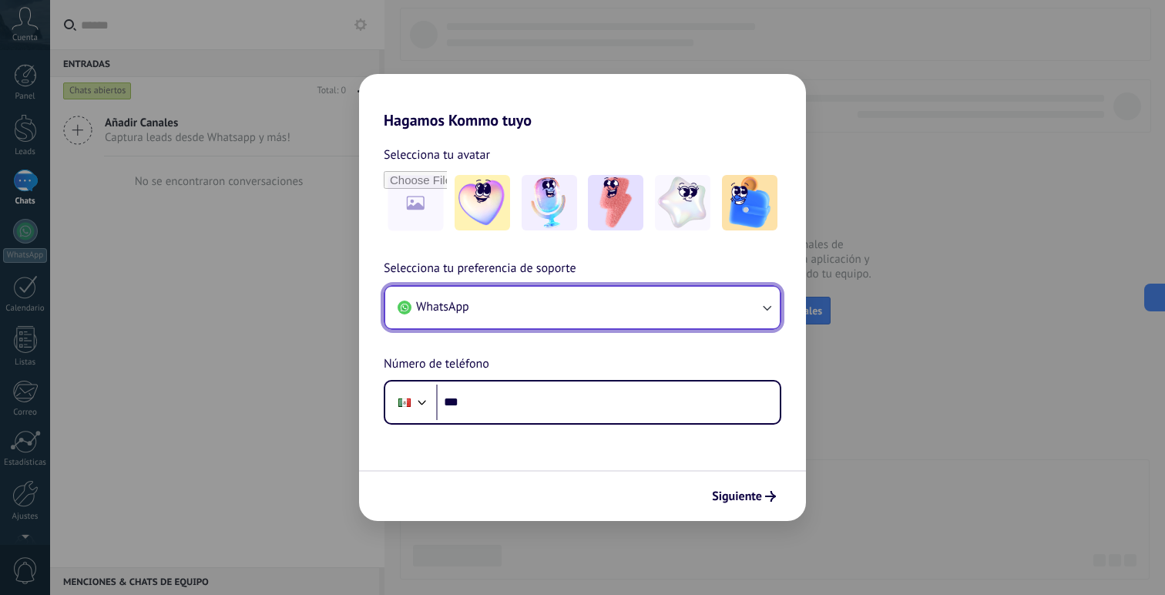
click at [615, 305] on button "WhatsApp" at bounding box center [582, 308] width 395 height 42
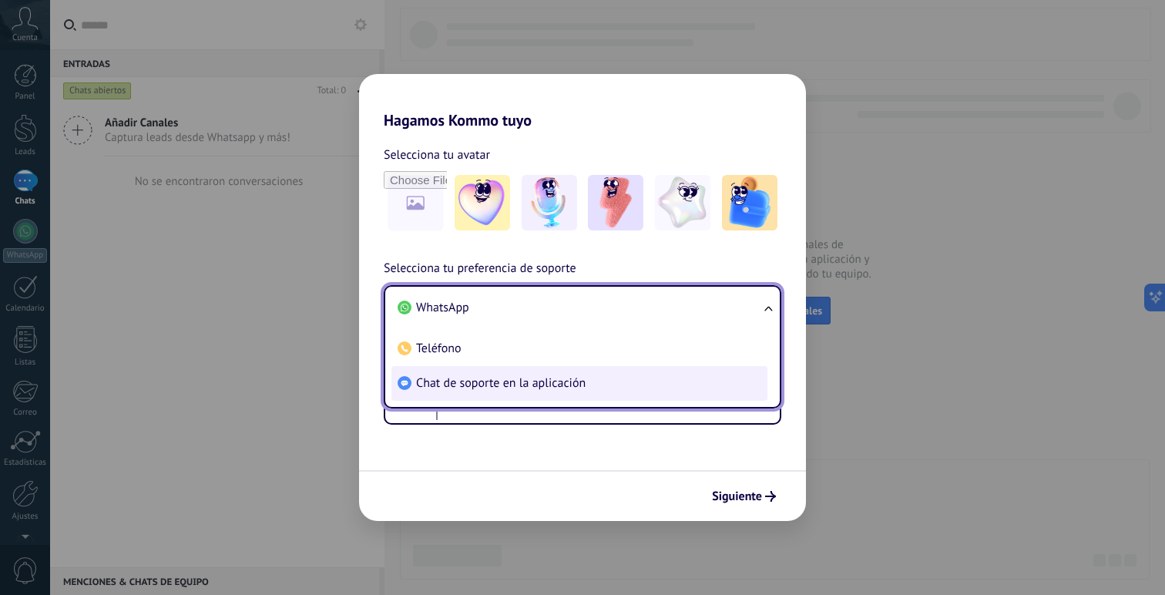
click at [459, 380] on span "Chat de soporte en la aplicación" at bounding box center [501, 382] width 170 height 15
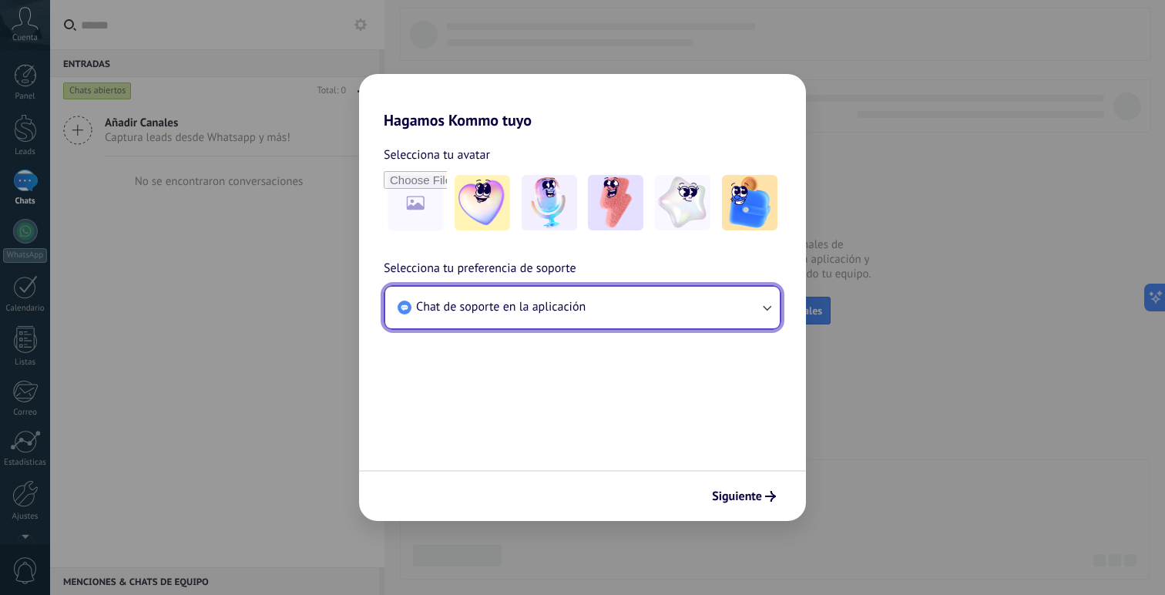
click at [527, 312] on span "Chat de soporte en la aplicación" at bounding box center [501, 306] width 170 height 15
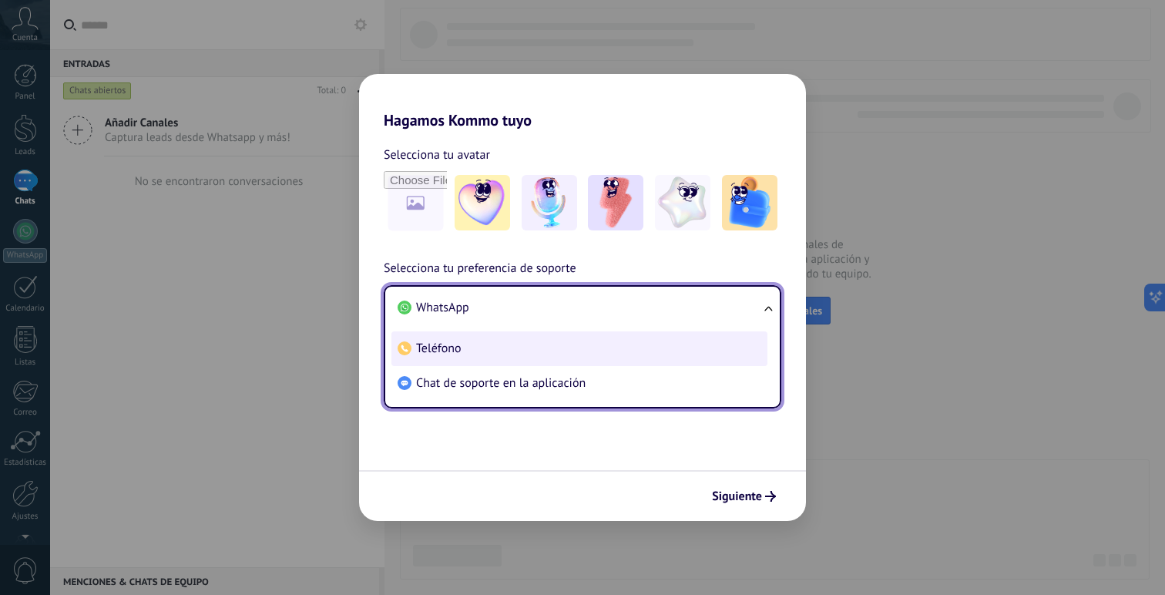
click at [502, 343] on li "Teléfono" at bounding box center [579, 348] width 376 height 35
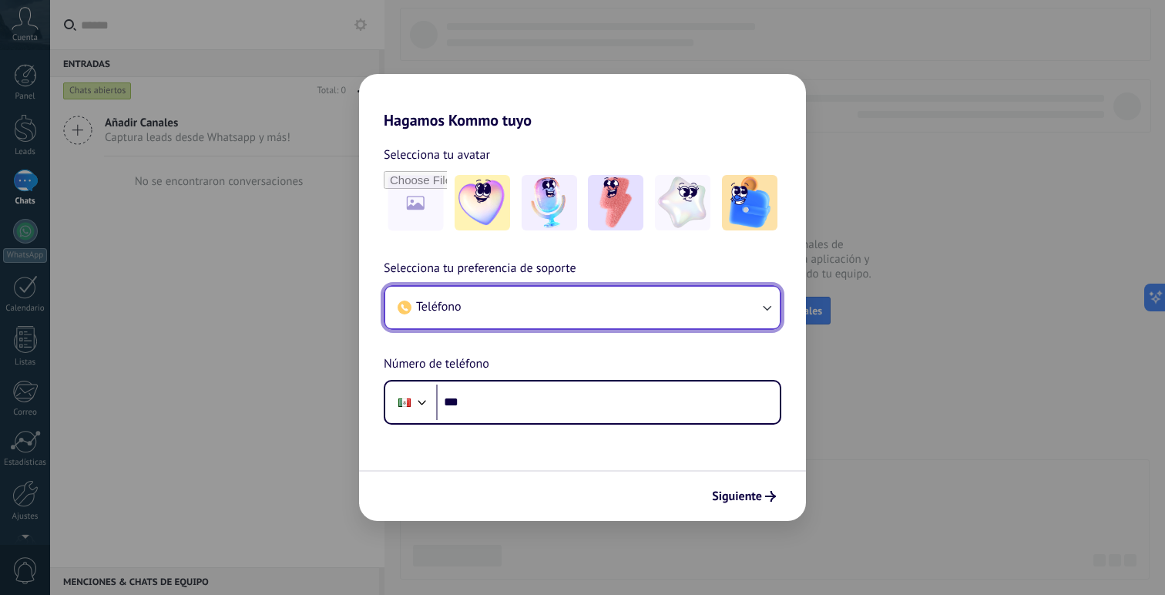
click at [494, 304] on button "Teléfono" at bounding box center [582, 308] width 395 height 42
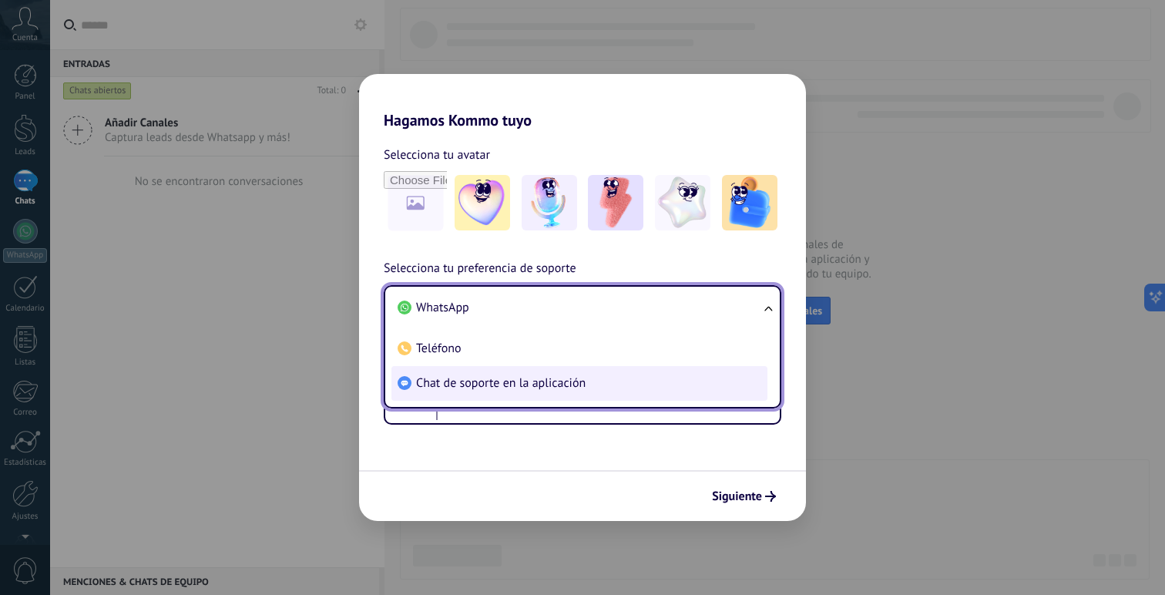
click at [468, 393] on li "Chat de soporte en la aplicación" at bounding box center [579, 383] width 376 height 35
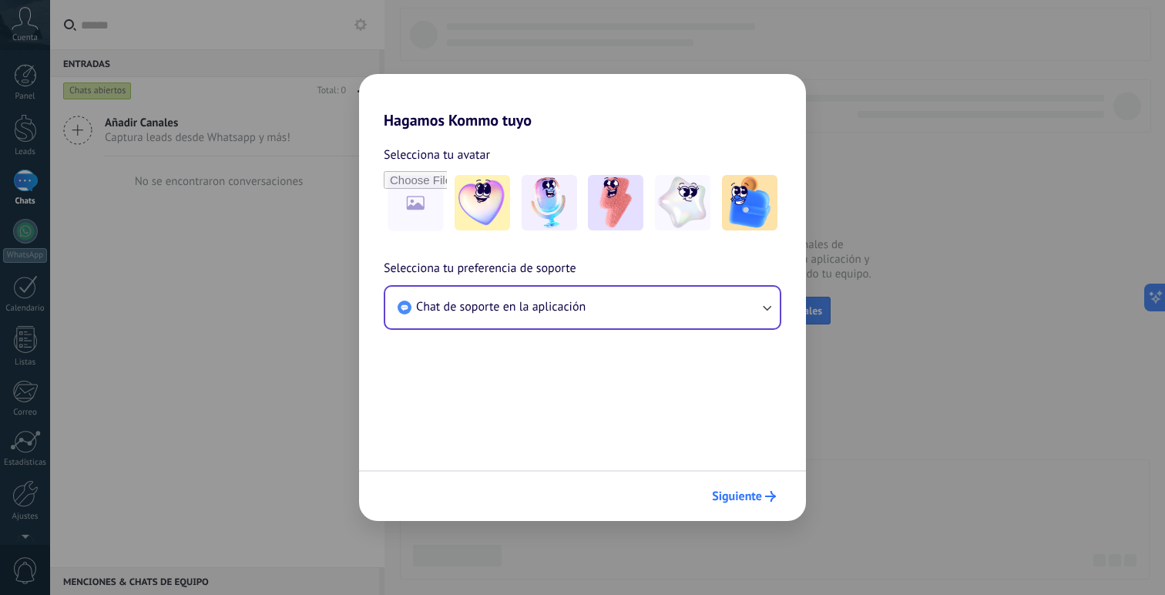
click at [759, 497] on span "Siguiente" at bounding box center [737, 496] width 50 height 11
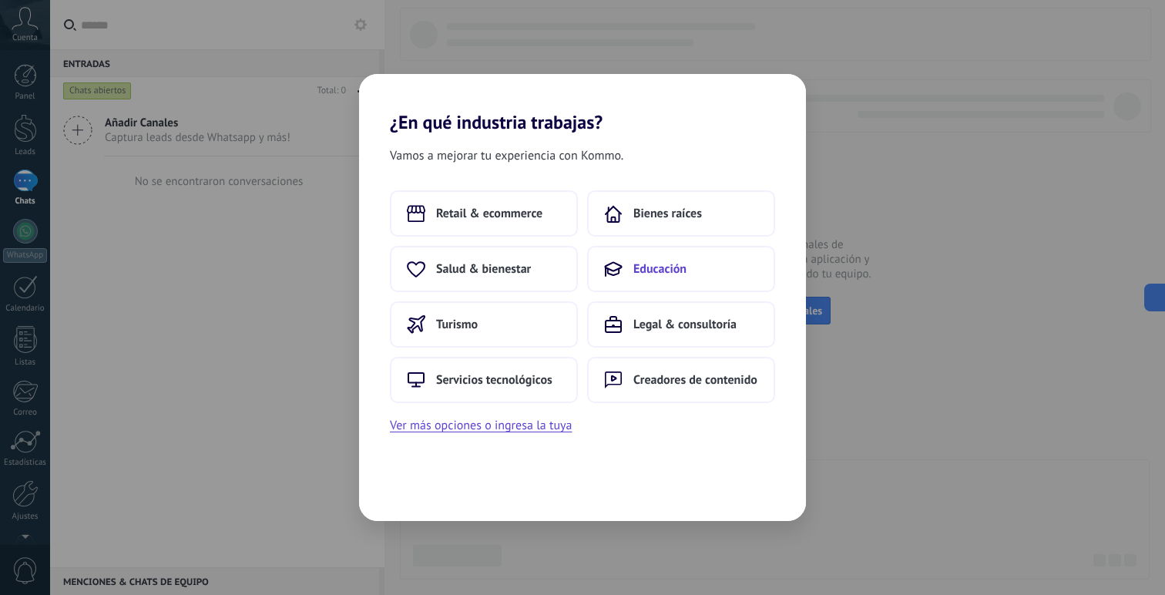
click at [650, 278] on button "Educación" at bounding box center [681, 269] width 188 height 46
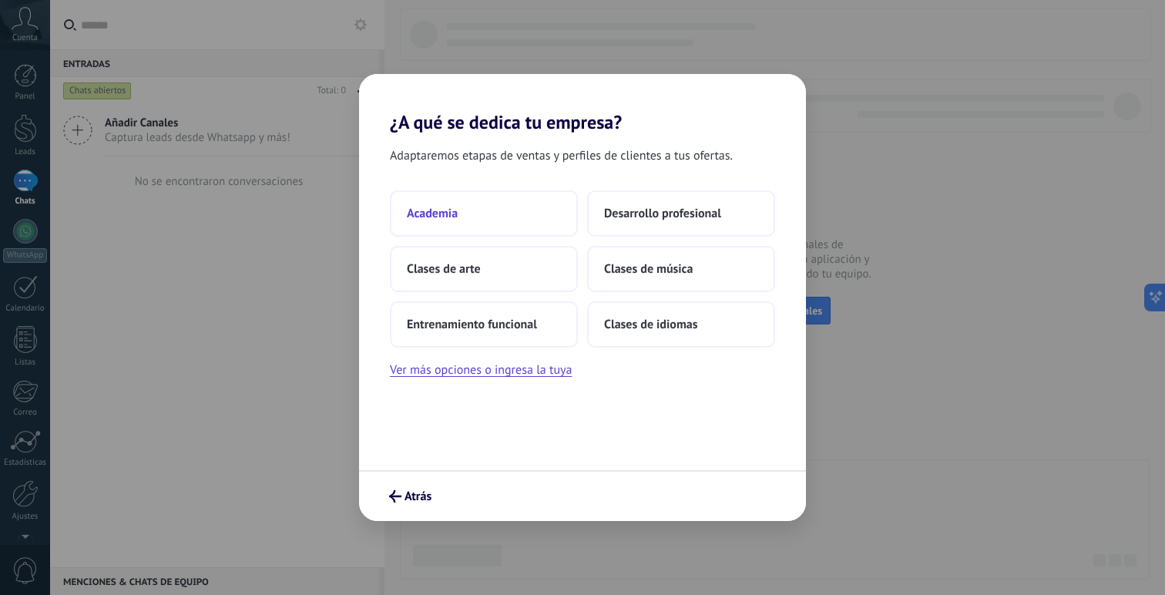
click at [482, 213] on button "Academia" at bounding box center [484, 213] width 188 height 46
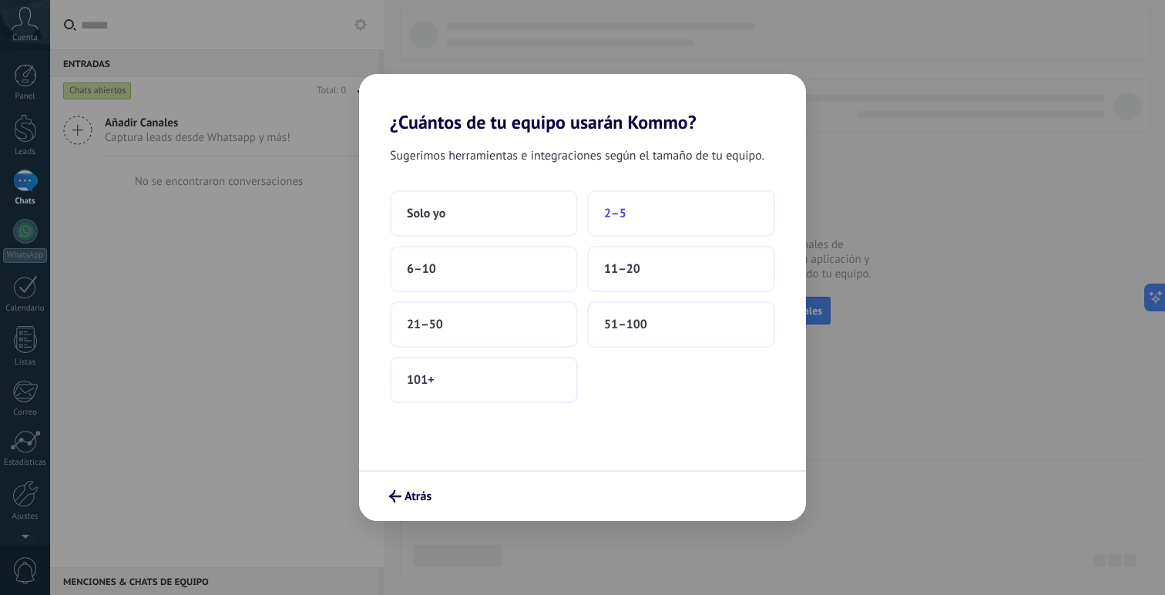
click at [627, 217] on button "2–5" at bounding box center [681, 213] width 188 height 46
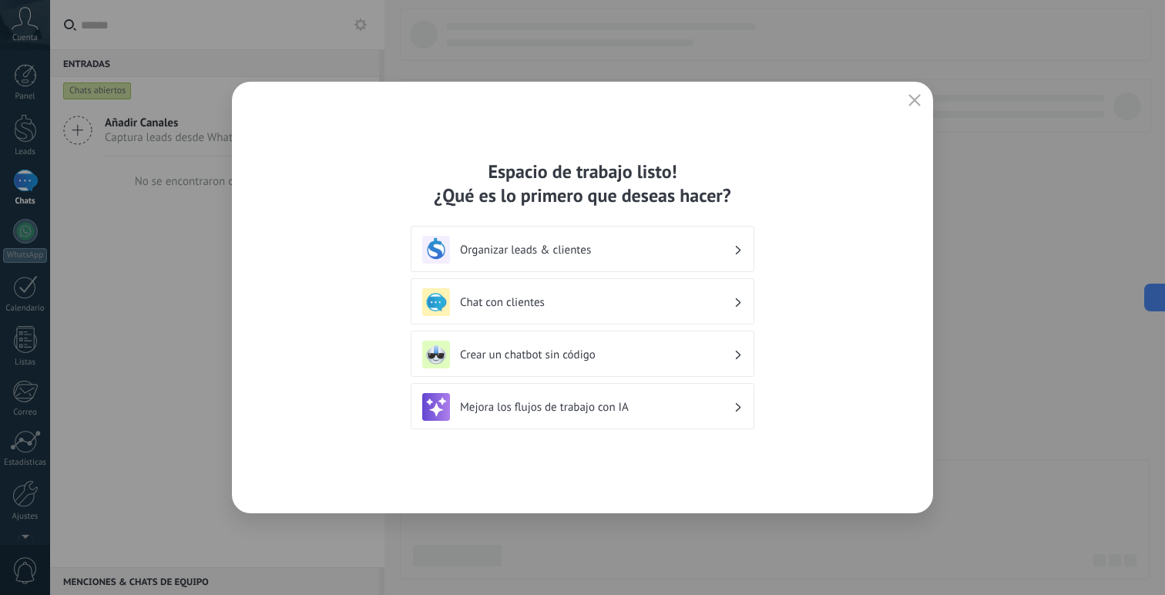
click at [535, 253] on h3 "Organizar leads & clientes" at bounding box center [597, 250] width 274 height 15
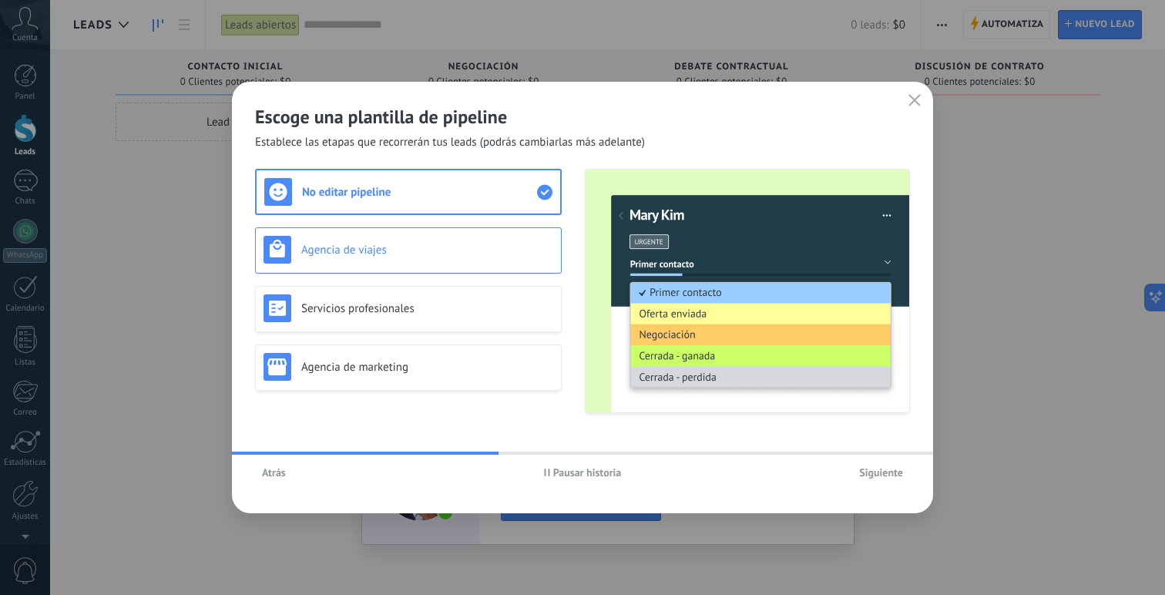
click at [436, 254] on h3 "Agencia de viajes" at bounding box center [427, 250] width 252 height 15
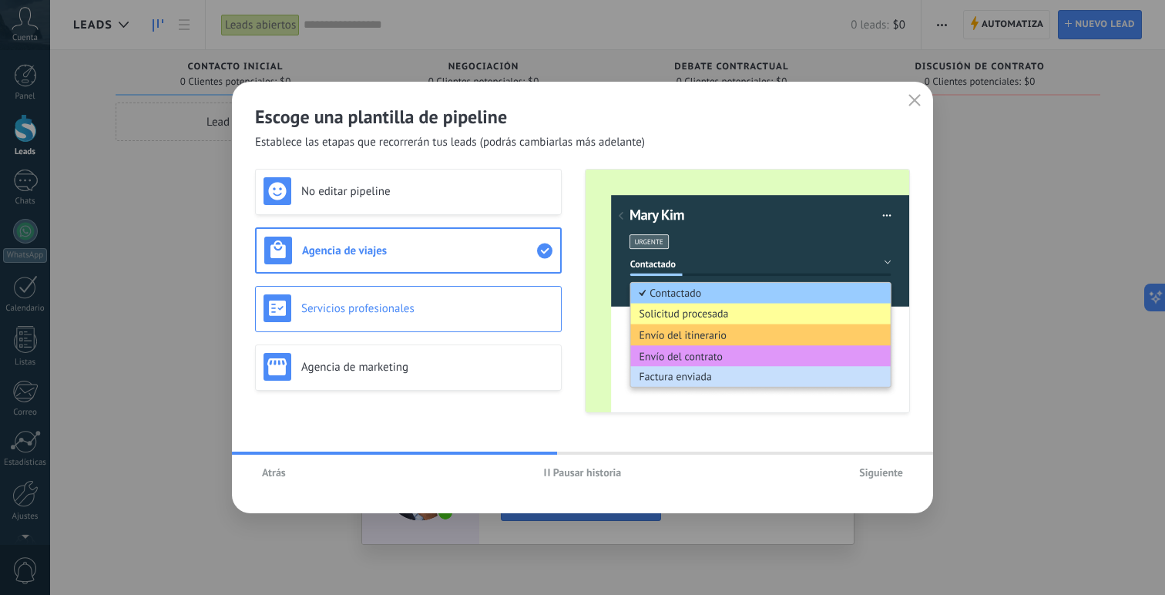
click at [433, 287] on div "Servicios profesionales" at bounding box center [408, 309] width 307 height 46
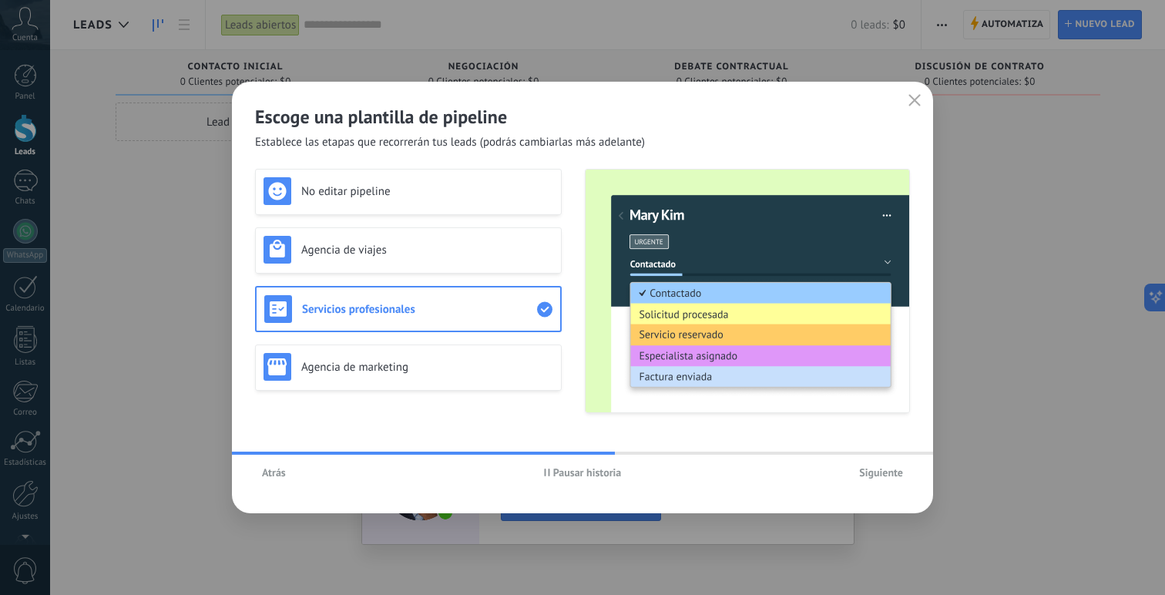
click at [422, 341] on div "No editar pipeline Agencia de viajes Servicios profesionales Agencia de marketi…" at bounding box center [408, 291] width 307 height 244
click at [409, 365] on h3 "Agencia de marketing" at bounding box center [427, 367] width 252 height 15
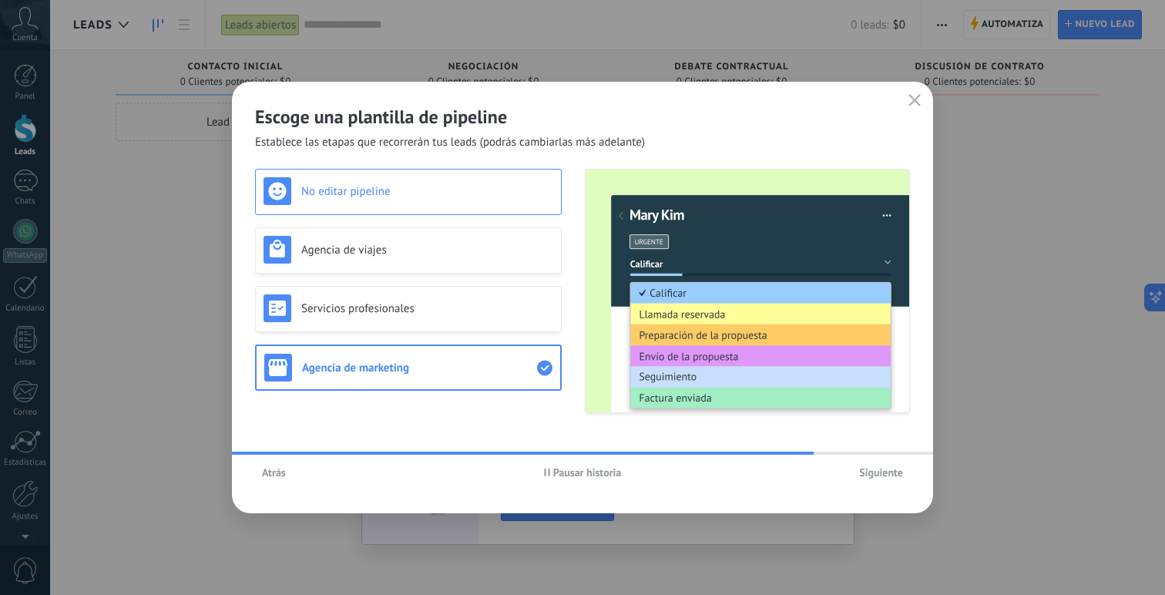
click at [367, 205] on div "No editar pipeline" at bounding box center [408, 192] width 307 height 46
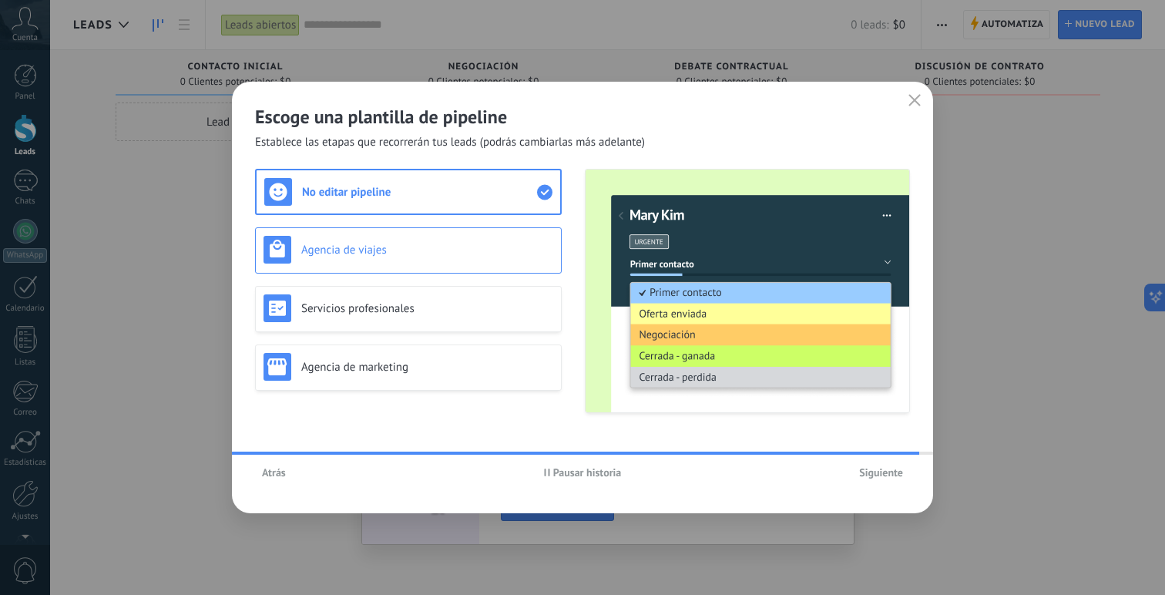
click at [368, 234] on div "Agencia de viajes" at bounding box center [408, 250] width 307 height 46
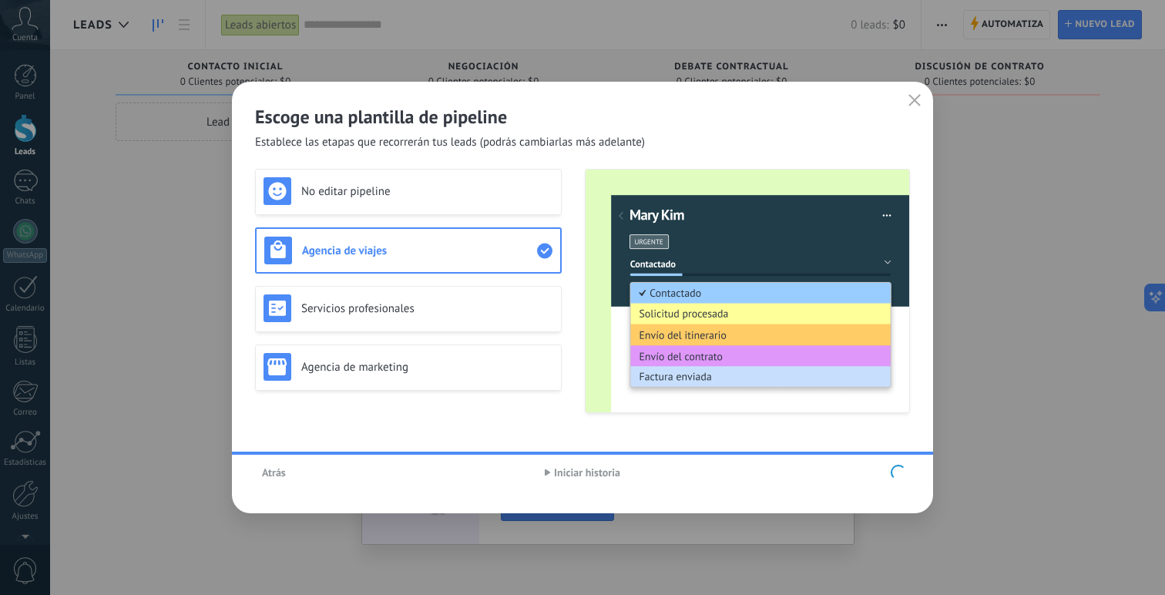
click at [356, 189] on div "No editar pipeline Agencia de viajes Servicios profesionales Agencia de marketi…" at bounding box center [408, 291] width 307 height 244
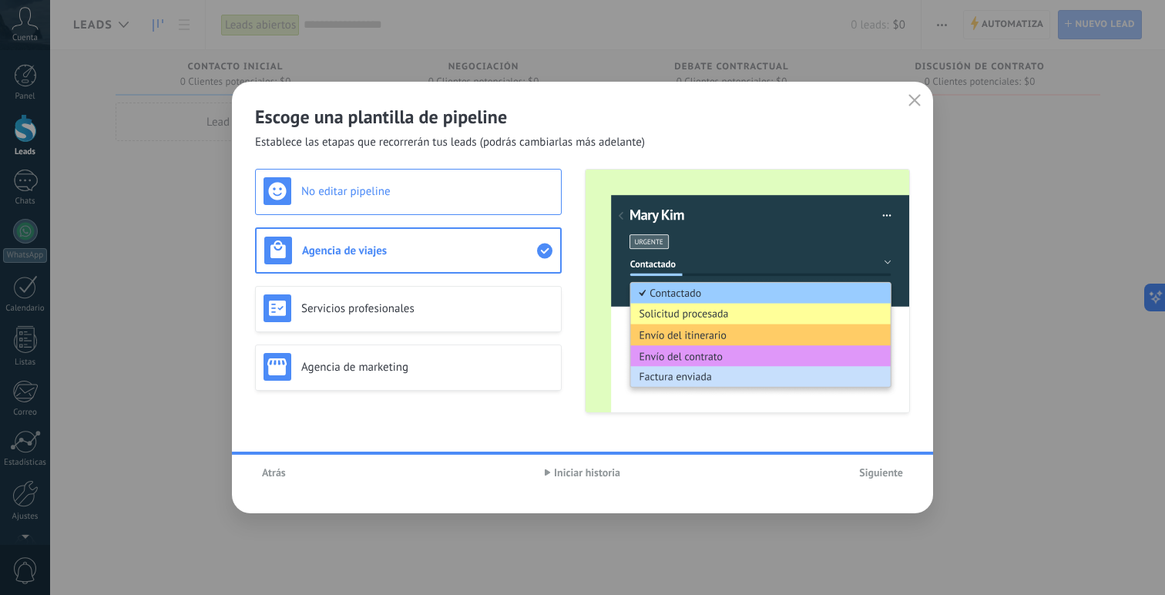
click at [435, 193] on h3 "No editar pipeline" at bounding box center [427, 191] width 252 height 15
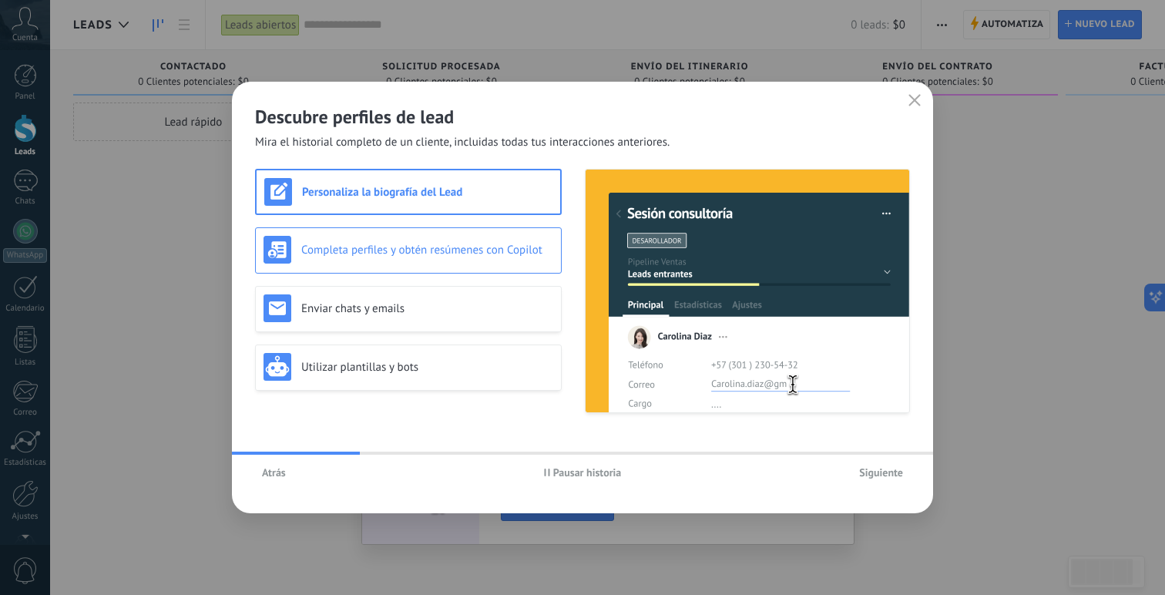
click at [432, 236] on div "Completa perfiles y obtén resúmenes con Copilot" at bounding box center [409, 250] width 290 height 28
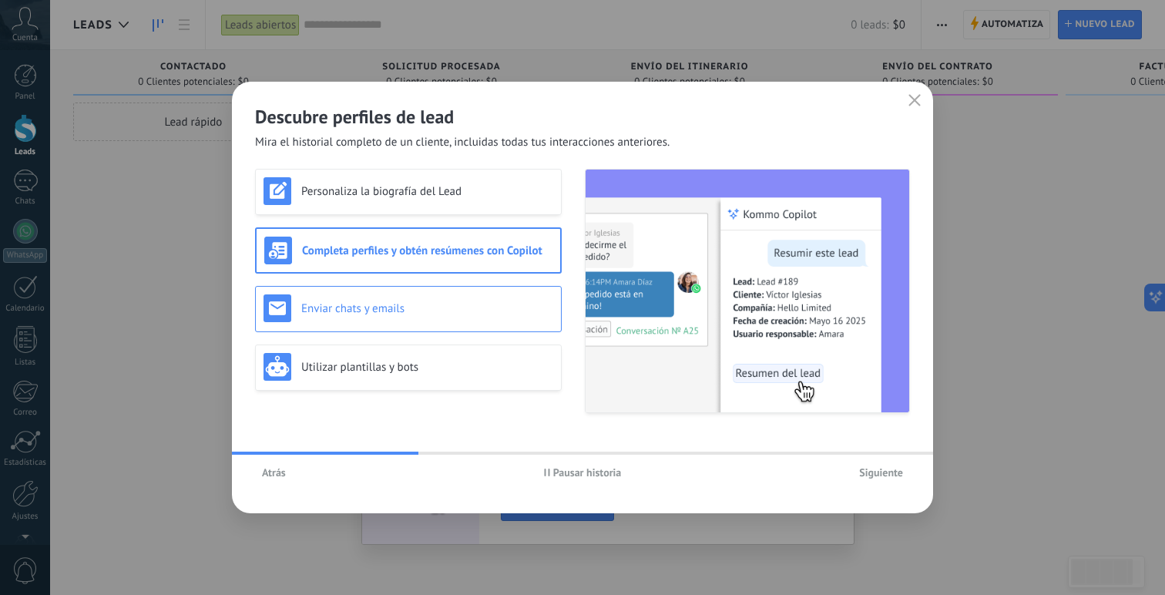
click at [418, 292] on div "Enviar chats y emails" at bounding box center [408, 309] width 307 height 46
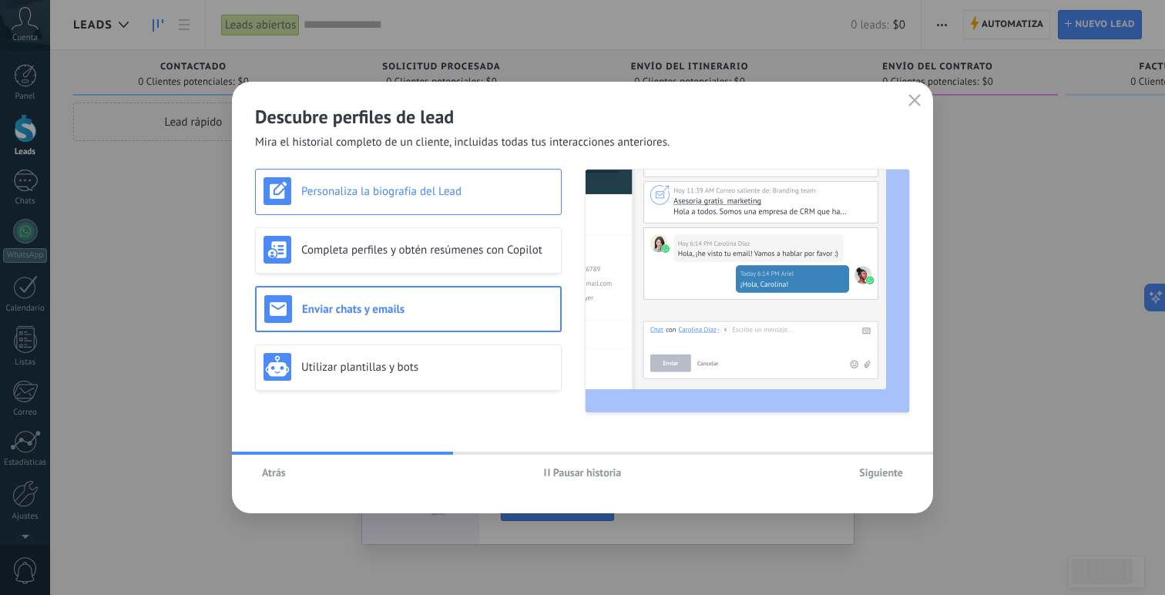
click at [408, 189] on h3 "Personaliza la biografía del Lead" at bounding box center [427, 191] width 252 height 15
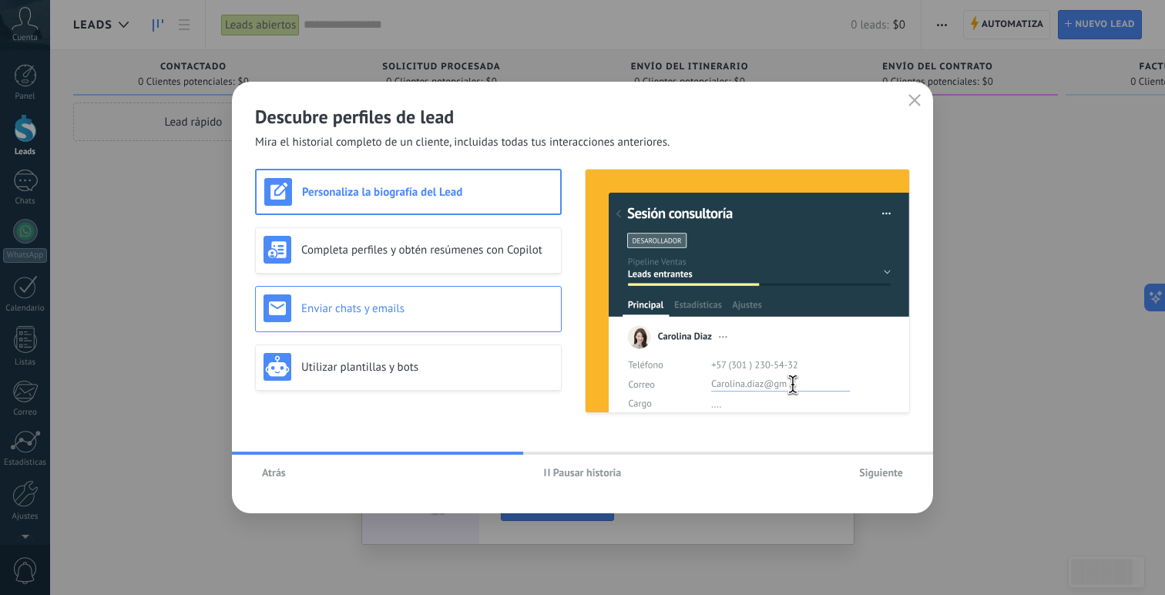
click at [381, 311] on h3 "Enviar chats y emails" at bounding box center [427, 308] width 252 height 15
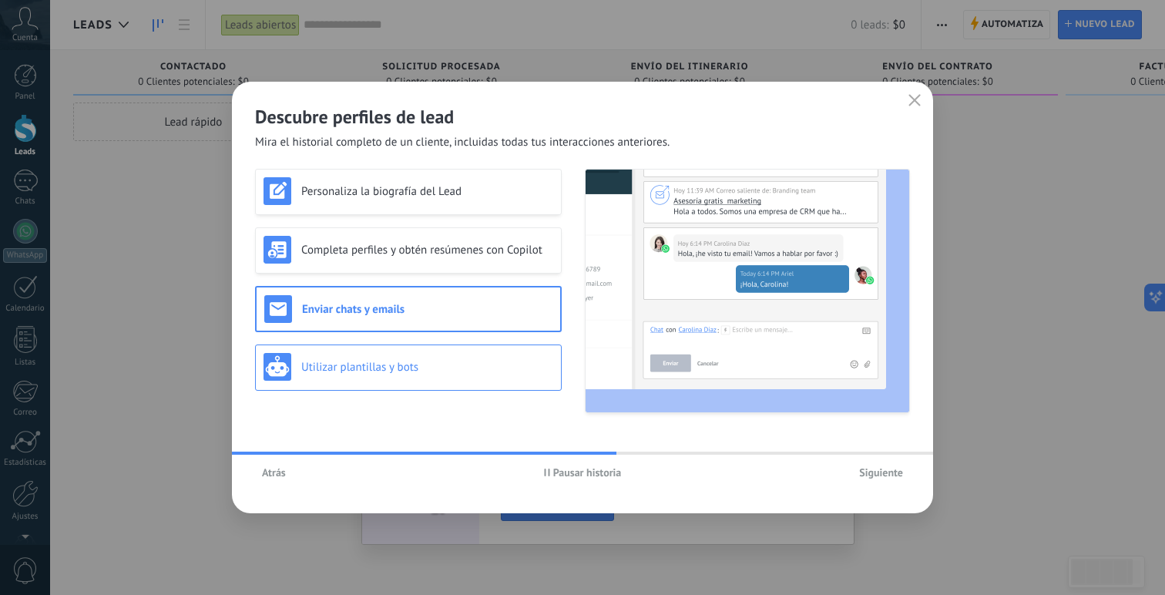
click at [377, 369] on h3 "Utilizar plantillas y bots" at bounding box center [427, 367] width 252 height 15
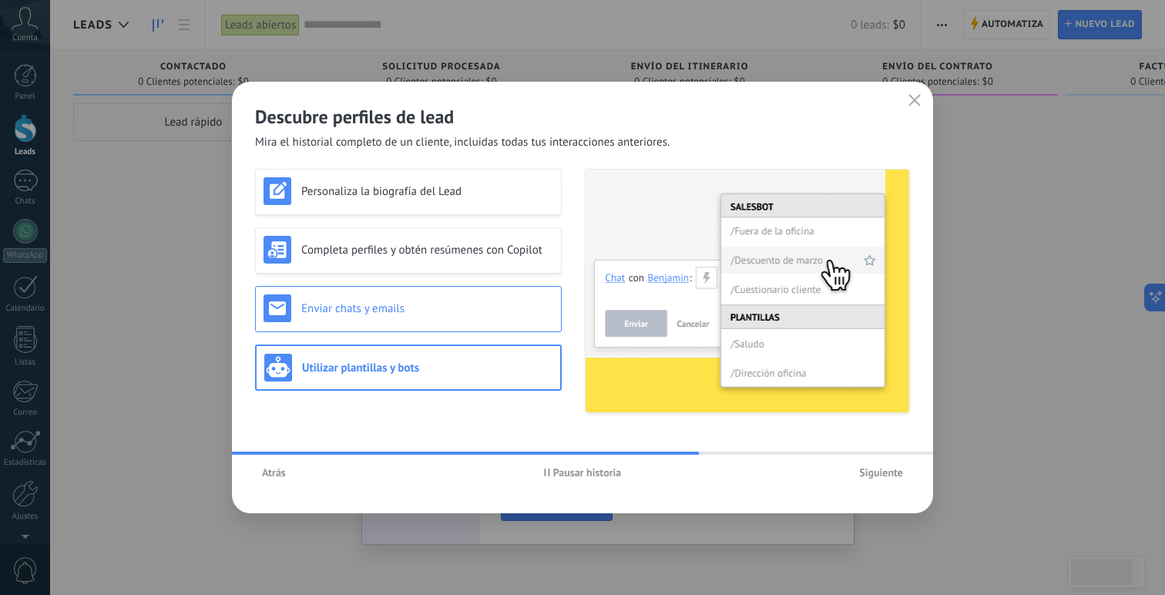
click at [380, 321] on div "Enviar chats y emails" at bounding box center [409, 308] width 290 height 28
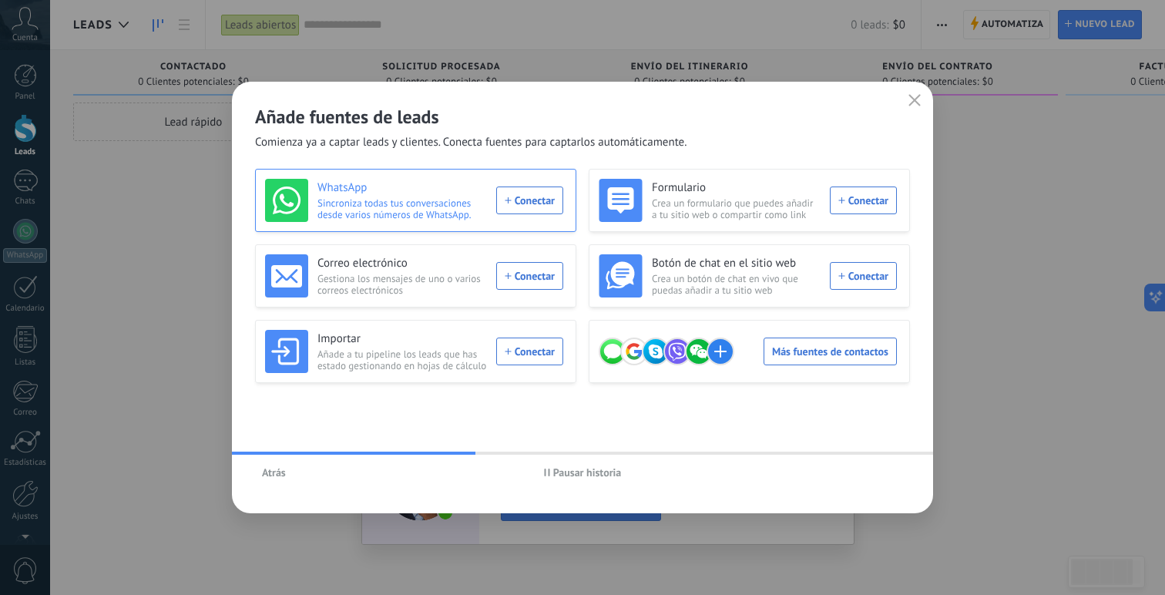
click at [526, 202] on div "WhatsApp Sincroniza todas tus conversaciones desde varios números de WhatsApp. …" at bounding box center [414, 200] width 298 height 43
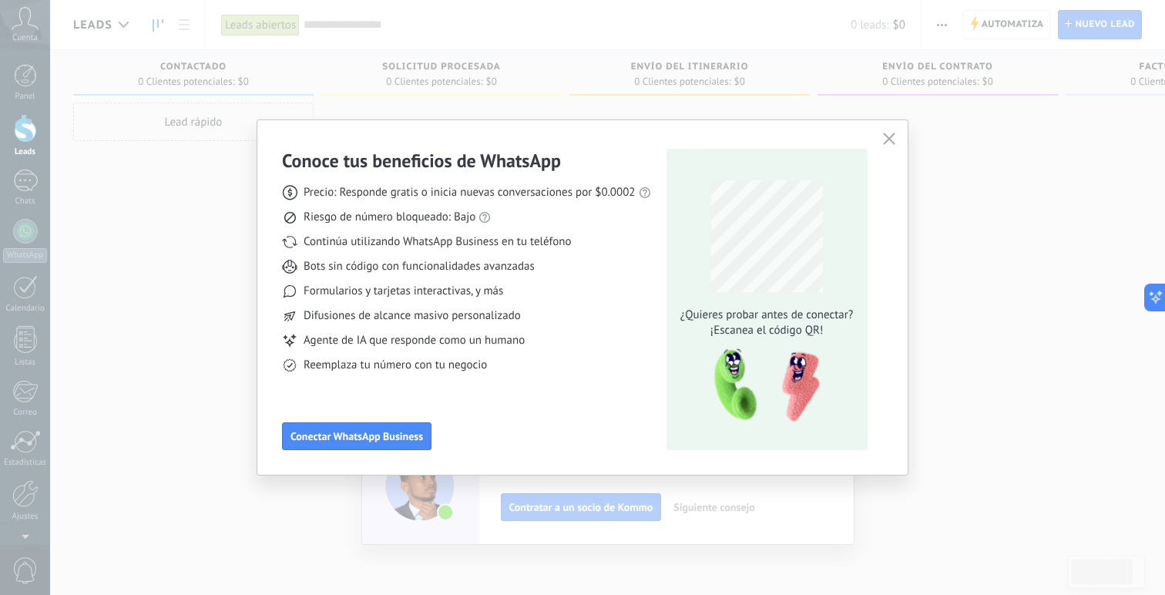
click at [894, 137] on icon "button" at bounding box center [889, 139] width 12 height 12
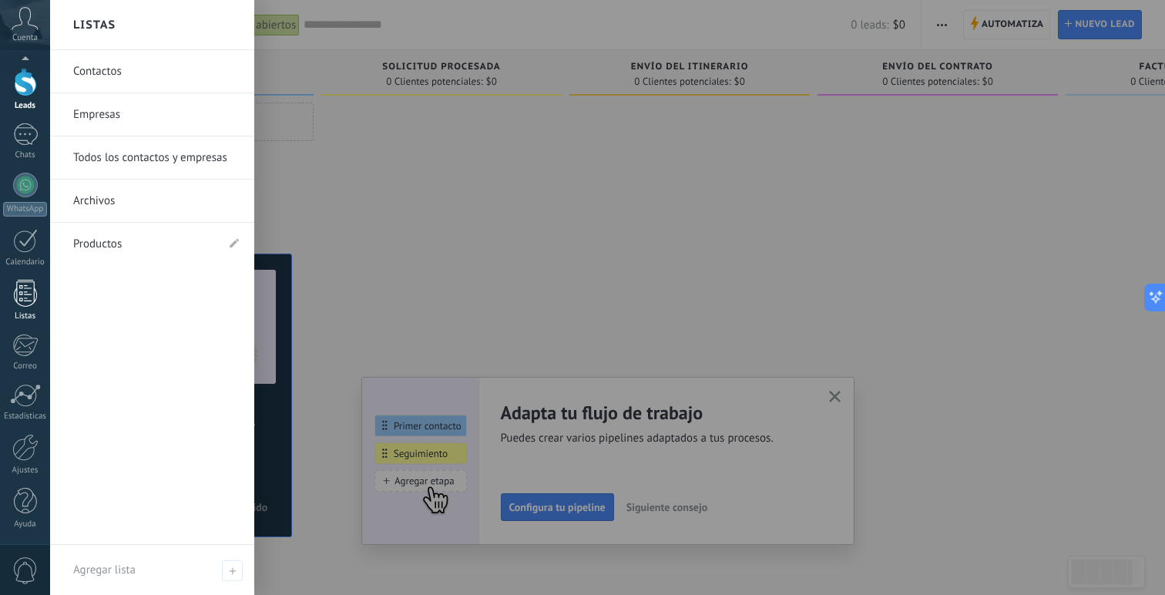
click at [21, 300] on div at bounding box center [25, 293] width 23 height 27
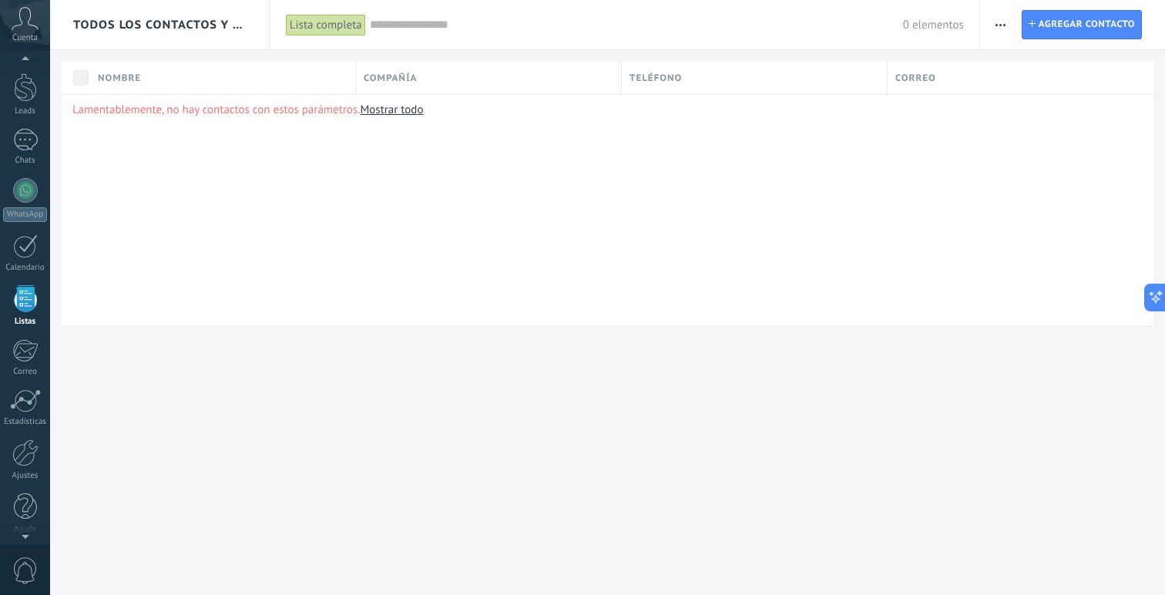
scroll to position [40, 0]
click at [1001, 24] on use "button" at bounding box center [1001, 25] width 10 height 2
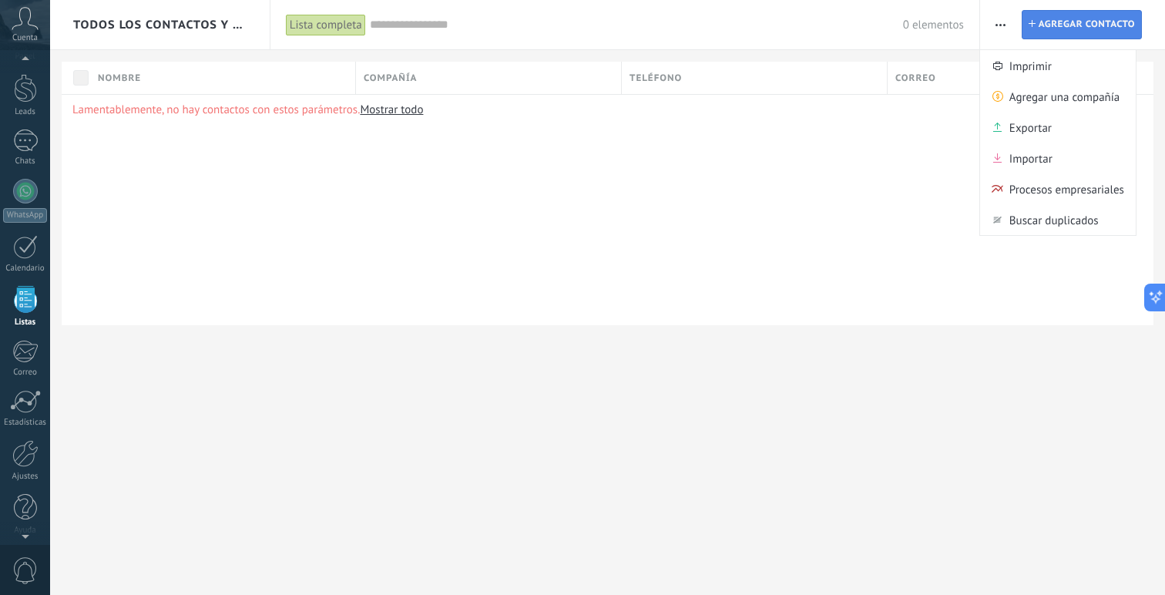
click at [1050, 22] on span "Agregar contacto" at bounding box center [1087, 25] width 96 height 28
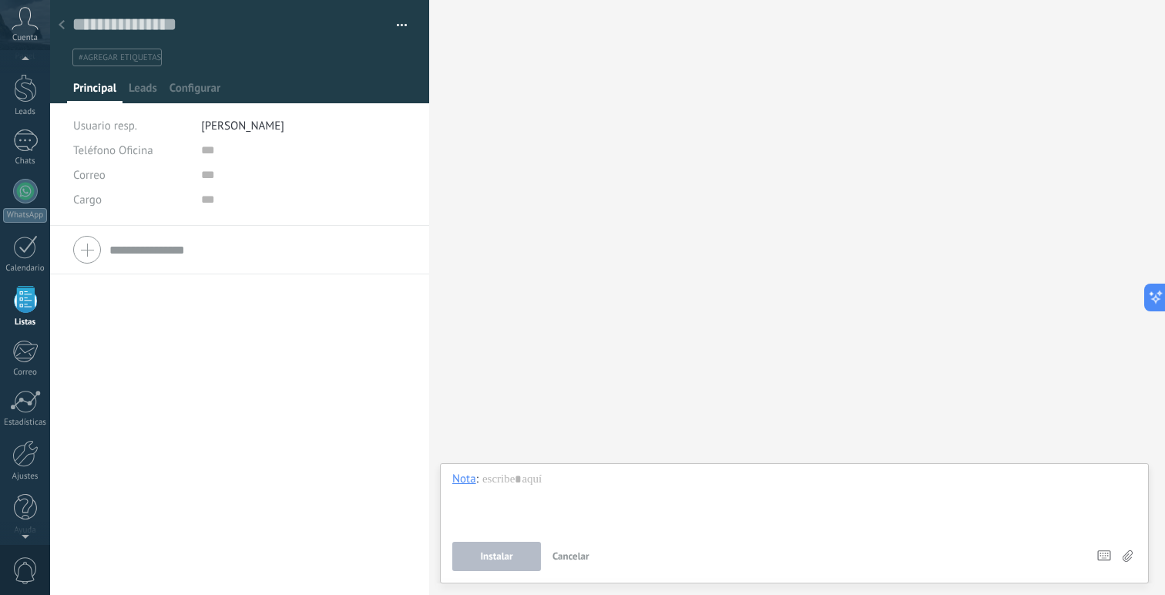
click at [563, 553] on span "Cancelar" at bounding box center [571, 555] width 37 height 13
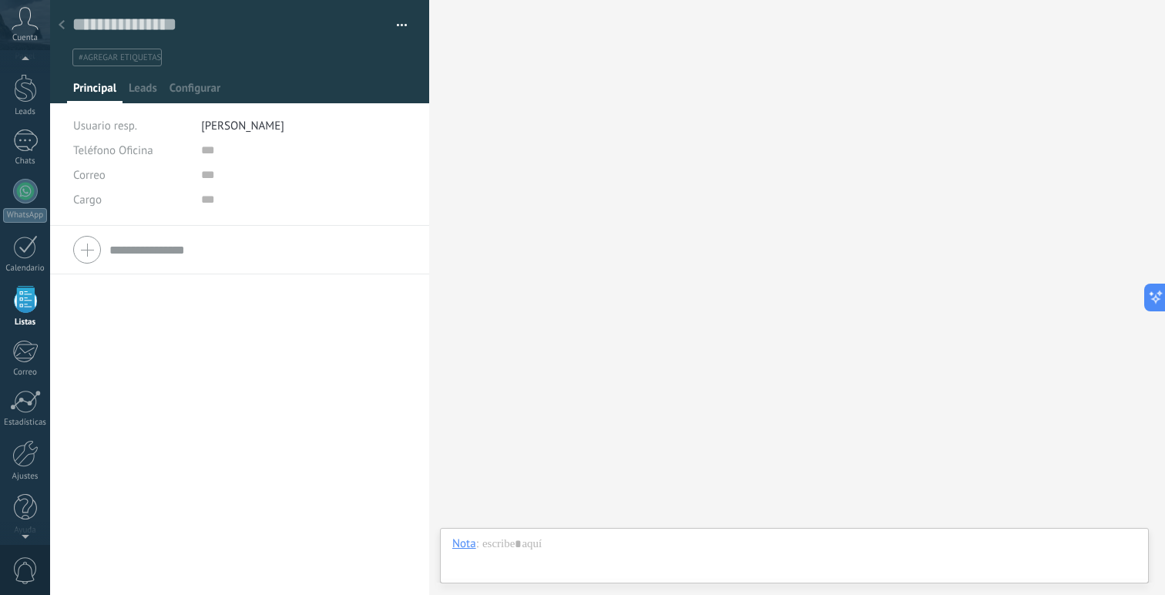
click at [61, 25] on use at bounding box center [62, 24] width 6 height 9
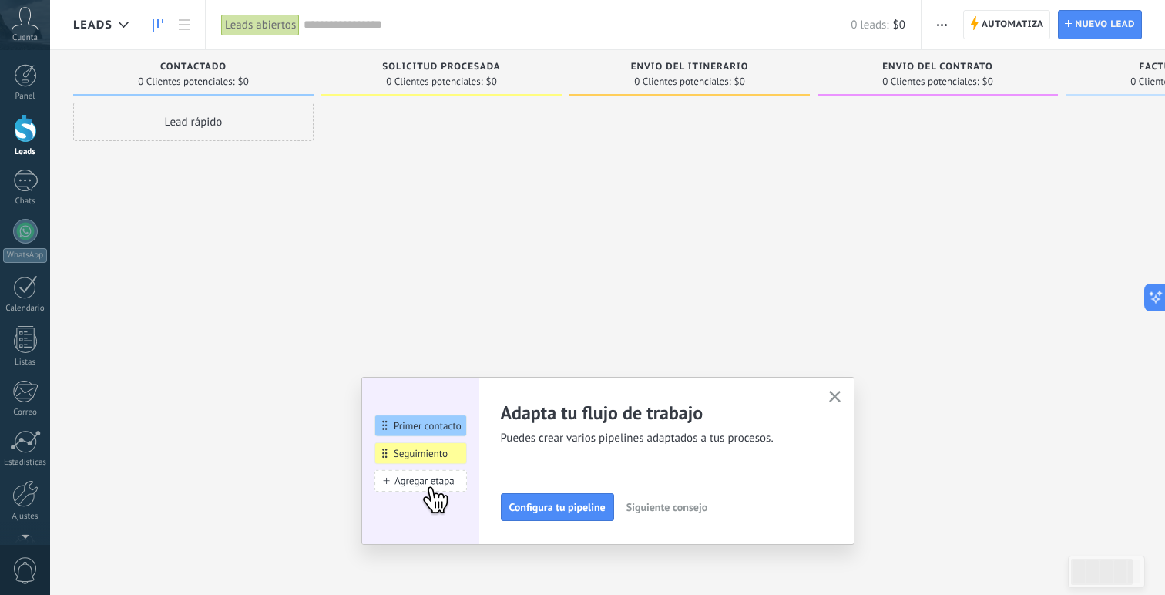
click at [944, 22] on span "button" at bounding box center [942, 24] width 10 height 29
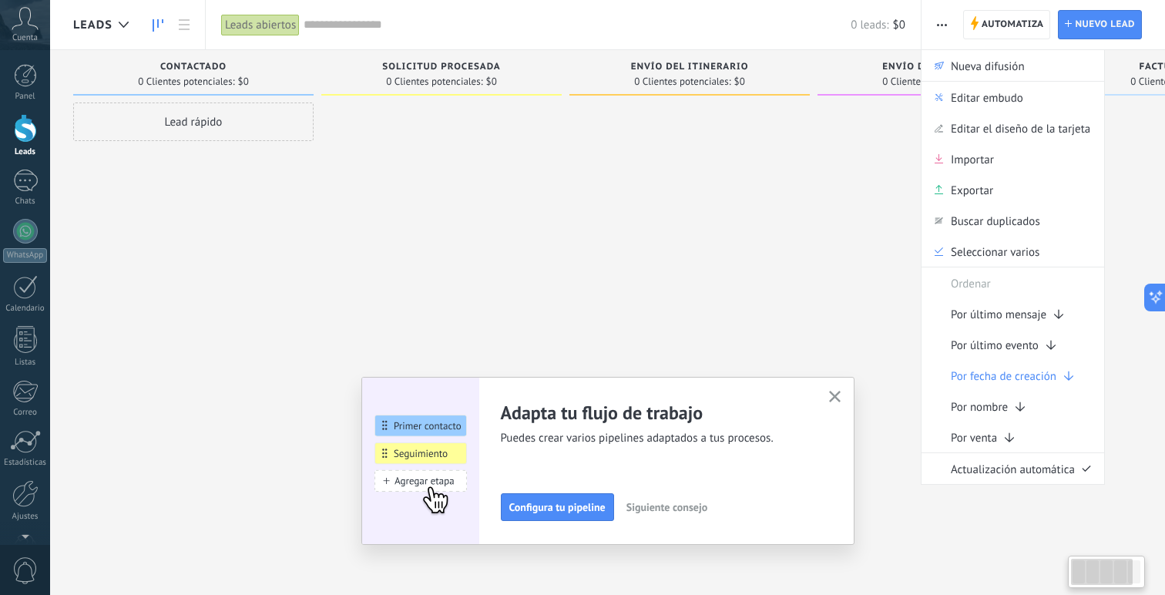
click at [862, 166] on div at bounding box center [938, 299] width 240 height 394
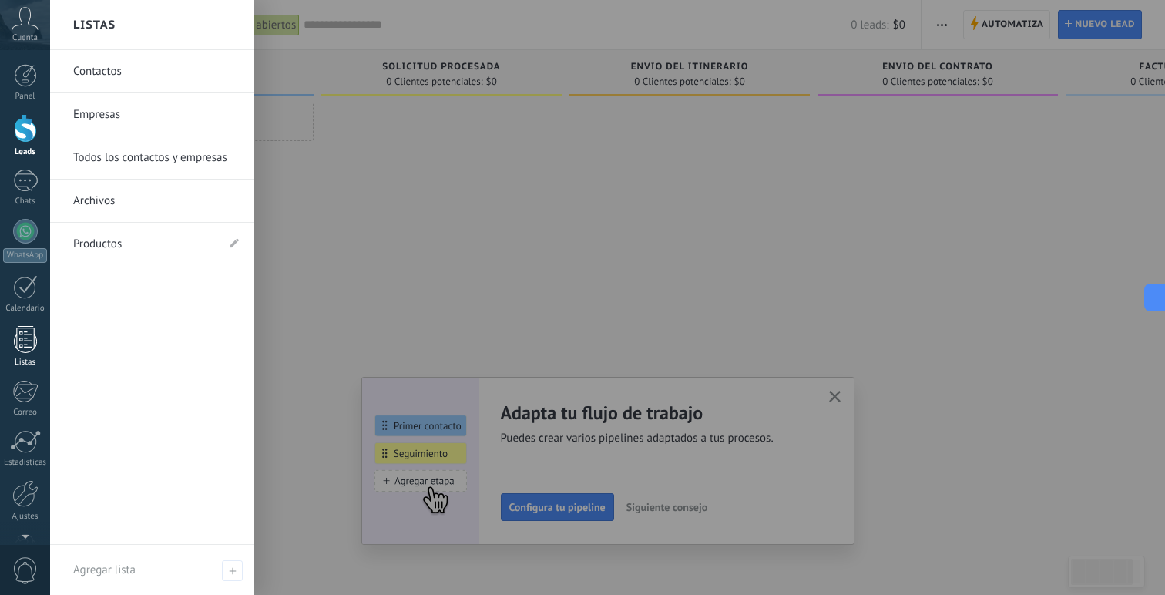
click at [25, 342] on div at bounding box center [25, 339] width 23 height 27
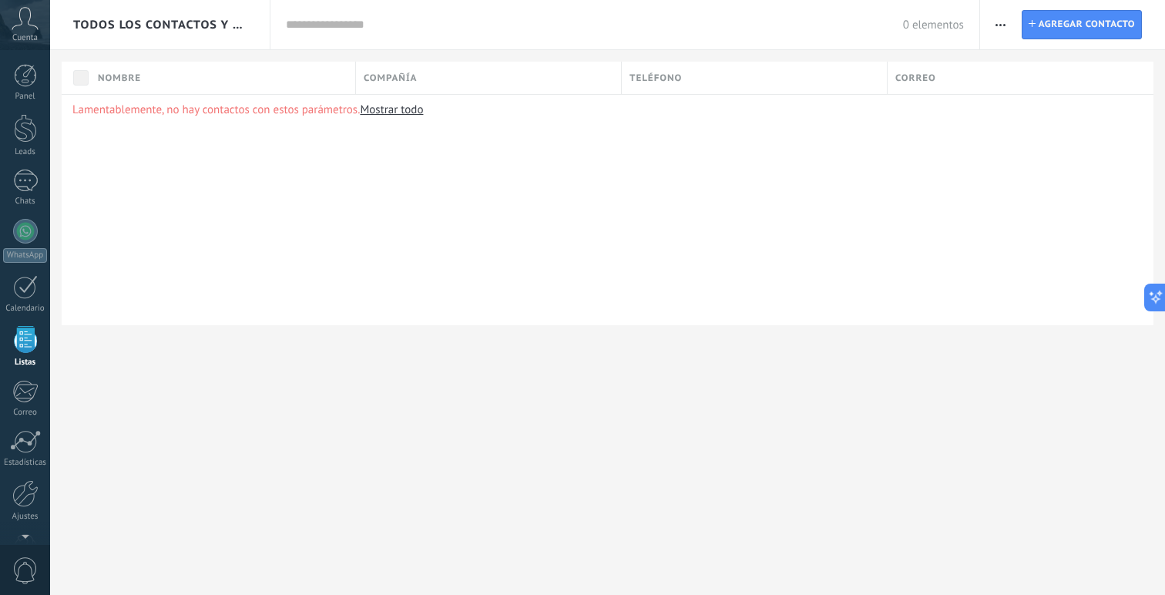
scroll to position [40, 0]
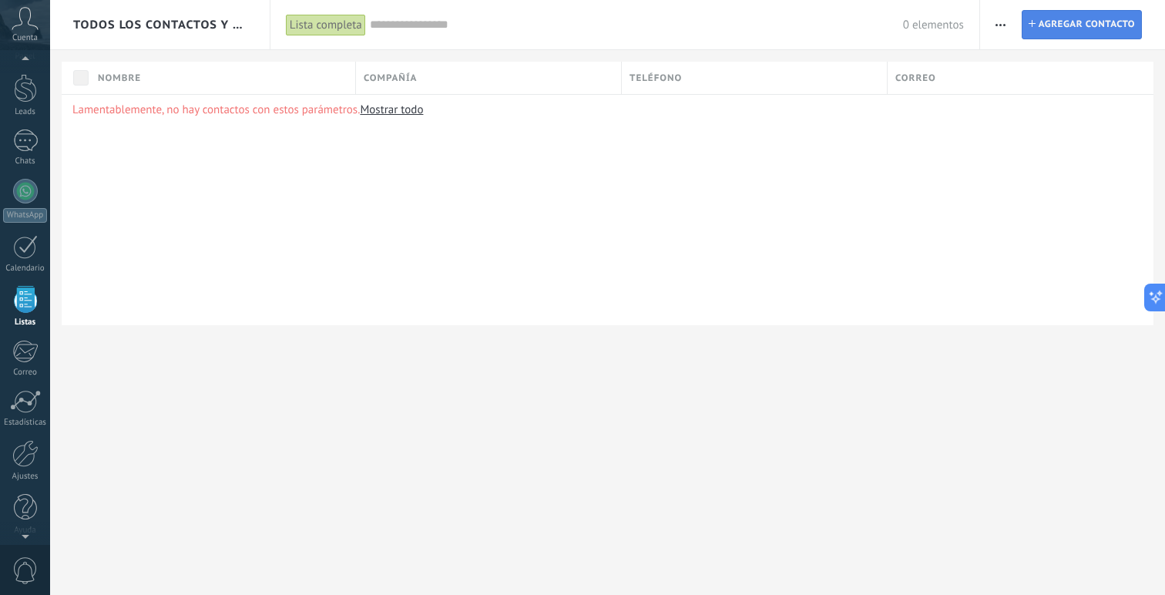
click at [1053, 27] on span "Agregar contacto" at bounding box center [1087, 25] width 96 height 28
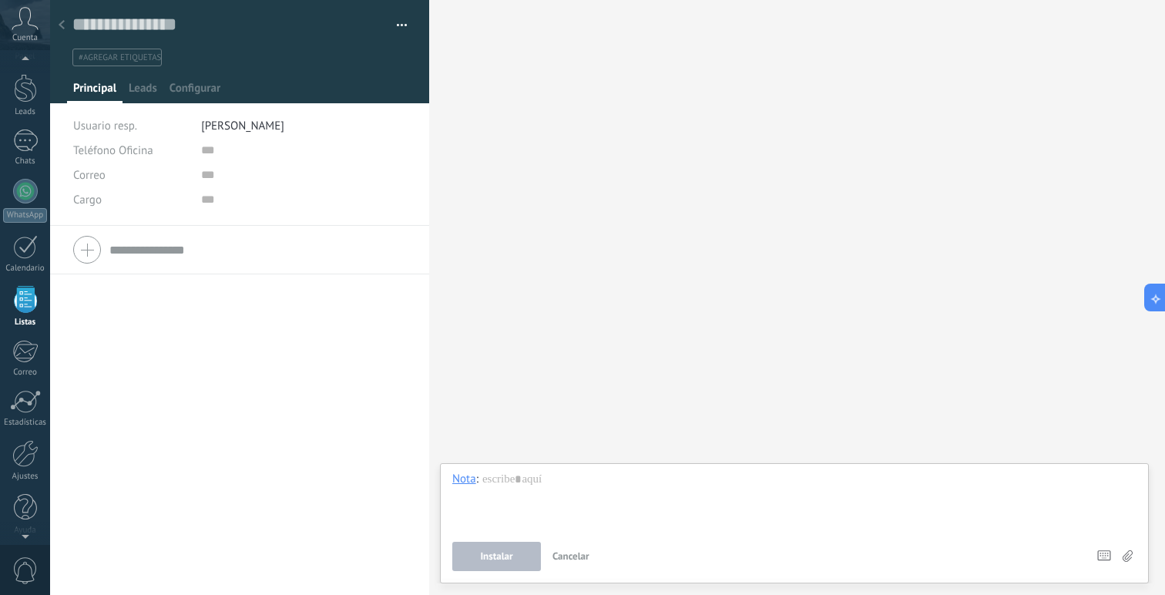
click at [569, 549] on button "Cancelar" at bounding box center [570, 556] width 49 height 29
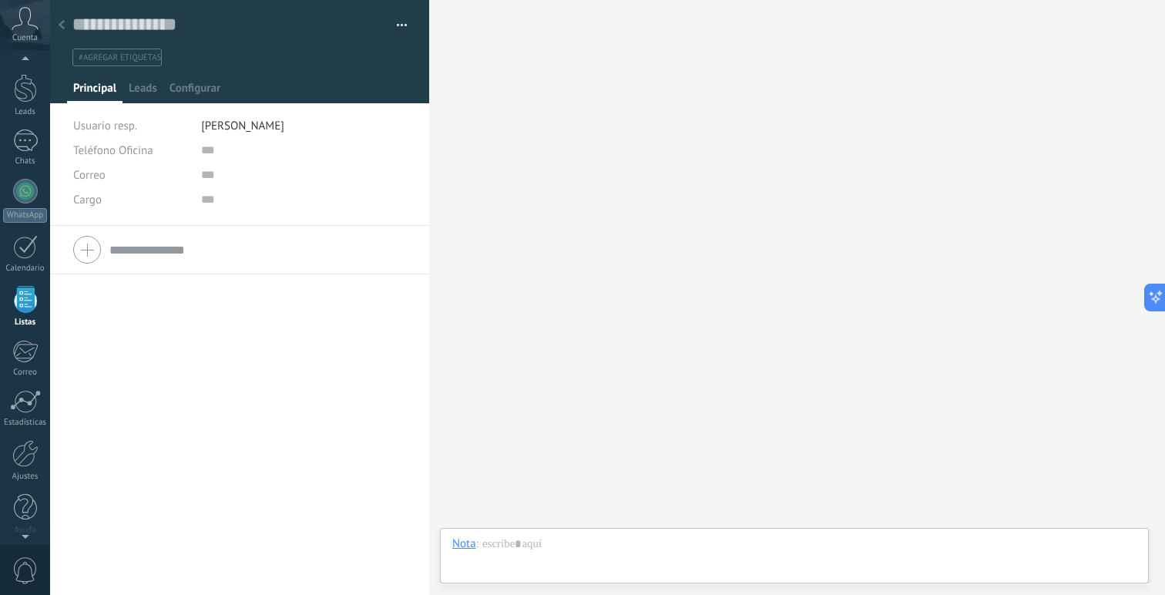
click at [18, 307] on div at bounding box center [25, 299] width 23 height 27
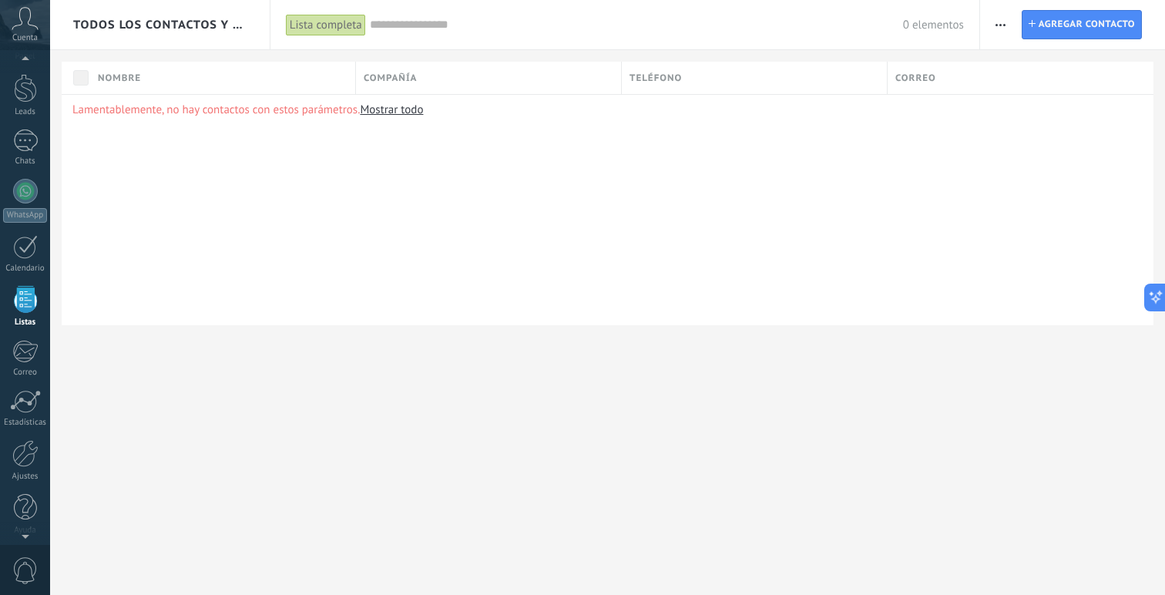
click at [997, 25] on use "button" at bounding box center [1001, 25] width 10 height 2
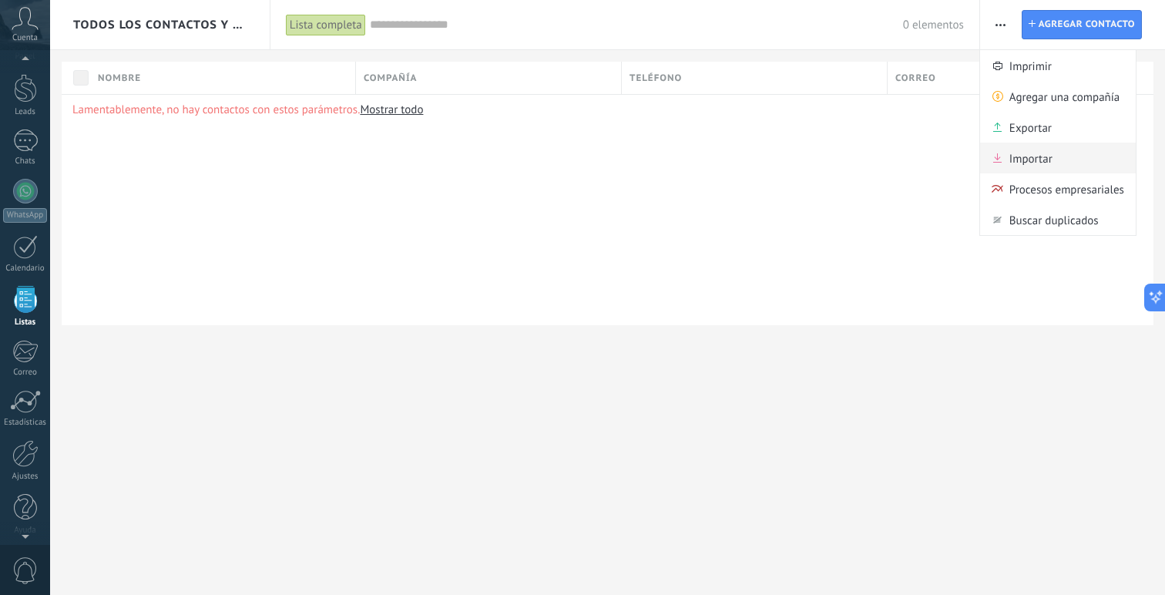
click at [1034, 160] on span "Importar" at bounding box center [1031, 158] width 43 height 31
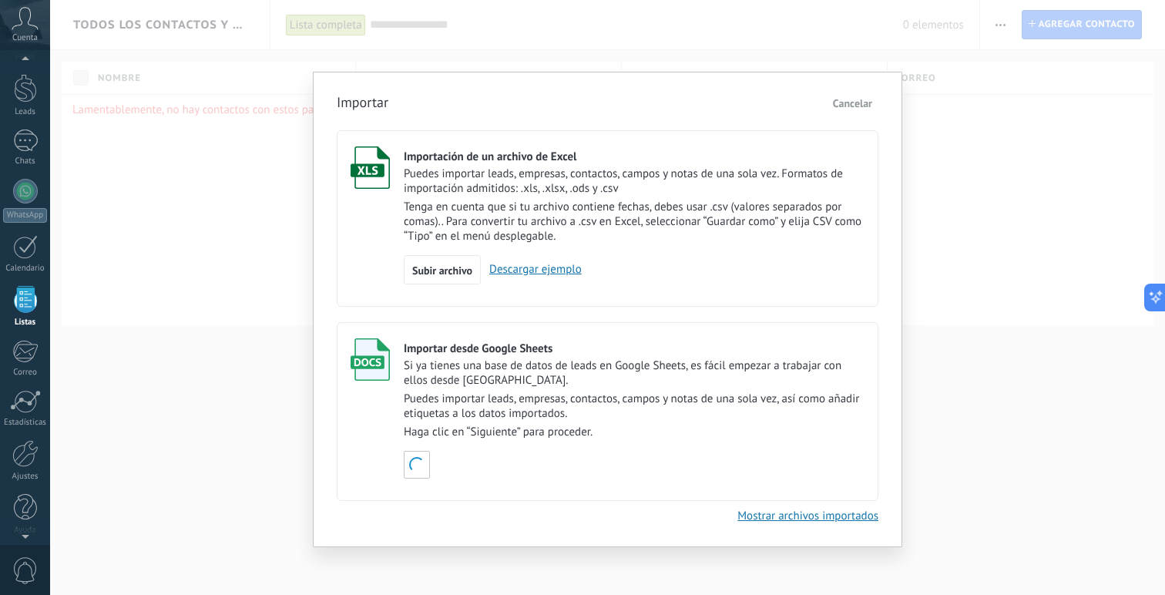
click at [561, 270] on link "Descargar ejemplo" at bounding box center [531, 269] width 101 height 15
click at [852, 109] on span "Cancelar" at bounding box center [852, 103] width 39 height 14
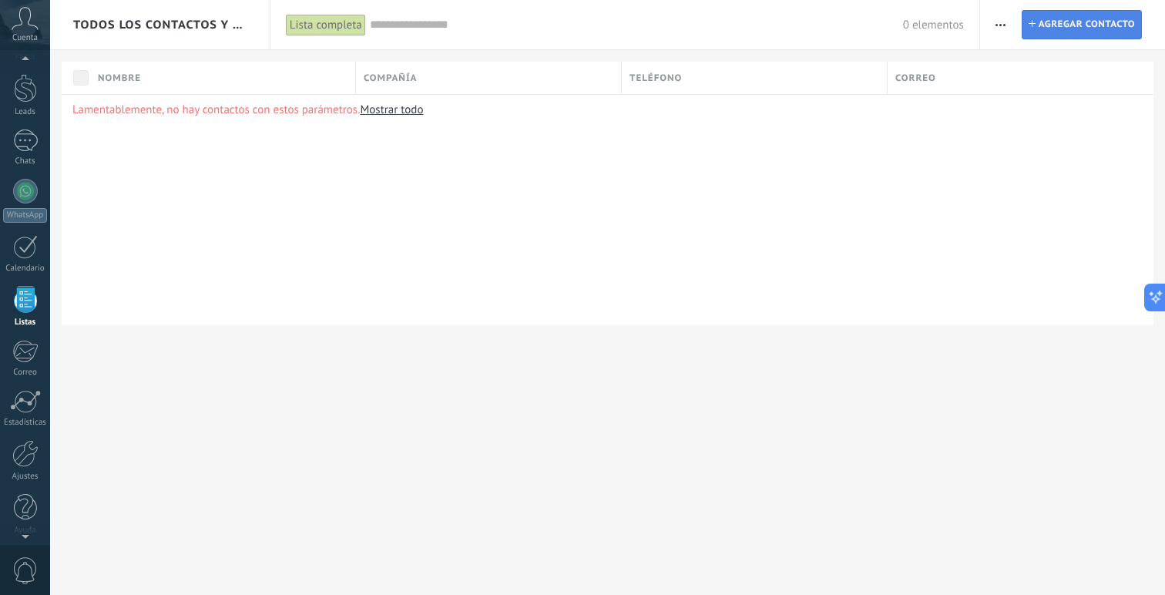
click at [1052, 26] on span "Agregar contacto" at bounding box center [1087, 25] width 96 height 28
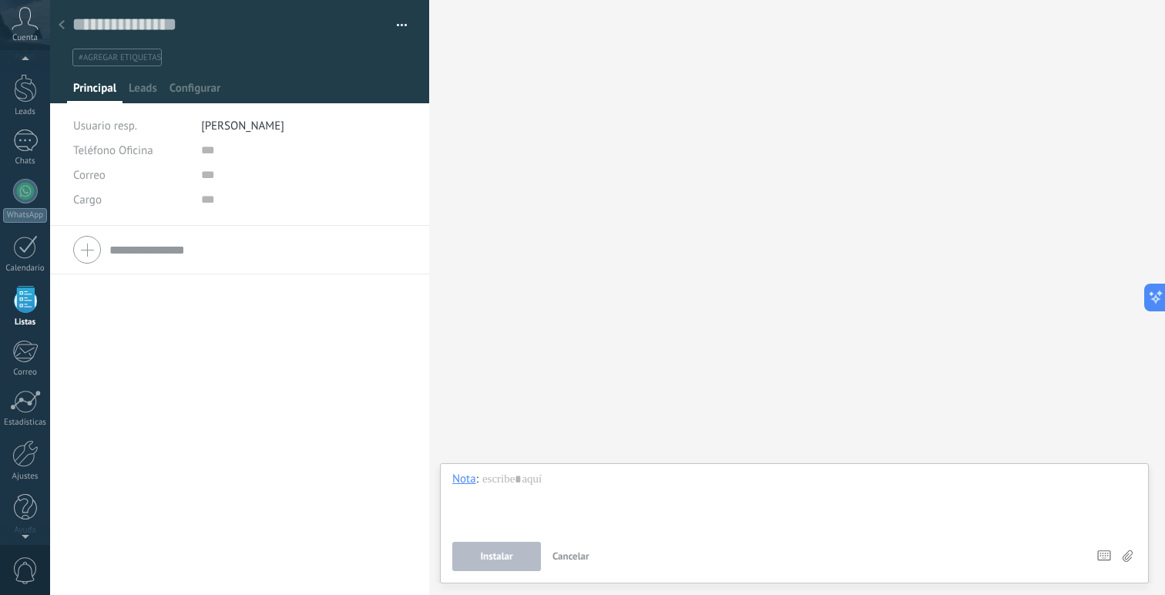
click at [63, 24] on icon at bounding box center [62, 24] width 6 height 9
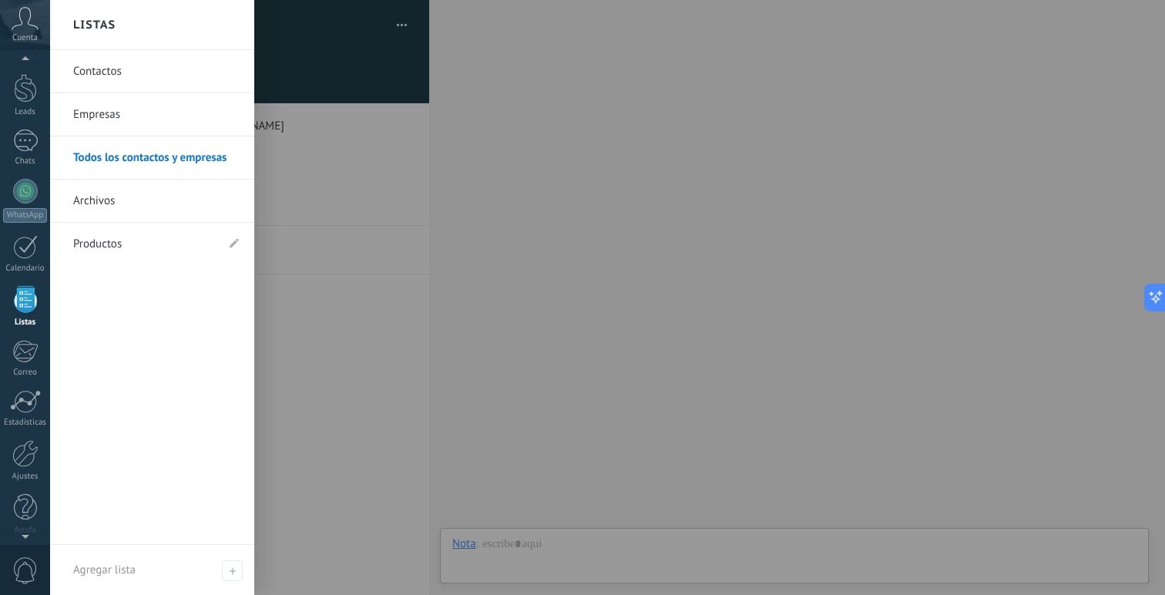
click at [22, 307] on div at bounding box center [25, 299] width 23 height 27
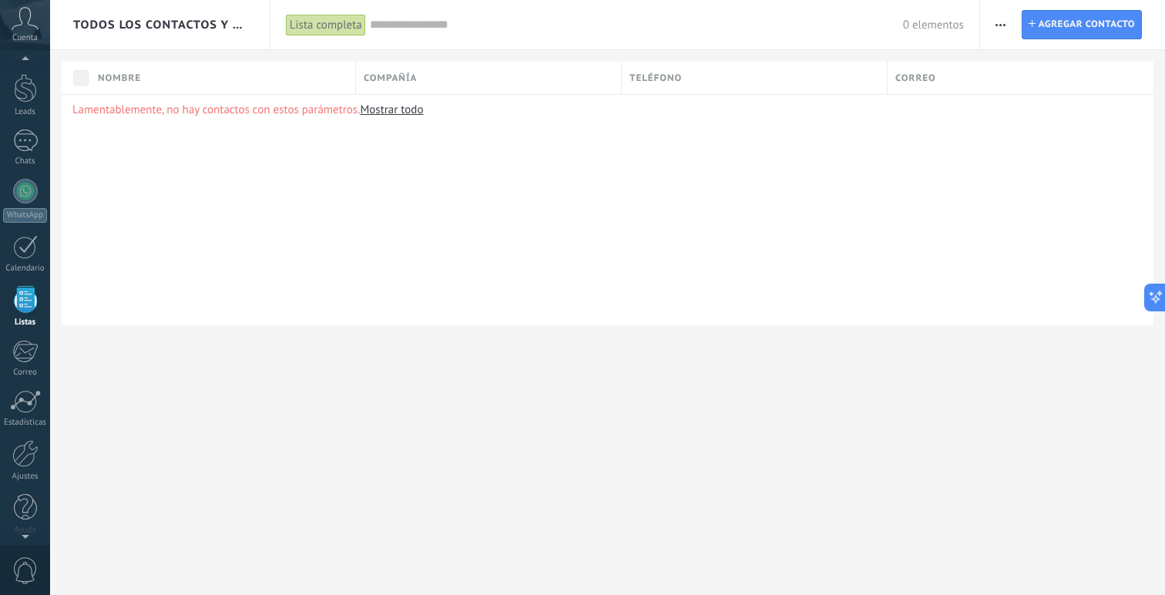
click at [990, 25] on button "button" at bounding box center [1001, 24] width 22 height 29
click at [811, 256] on div "Lamentablemente, no hay contactos con estos parámetros. Mostrar todo" at bounding box center [608, 209] width 1092 height 231
